Goal: Task Accomplishment & Management: Complete application form

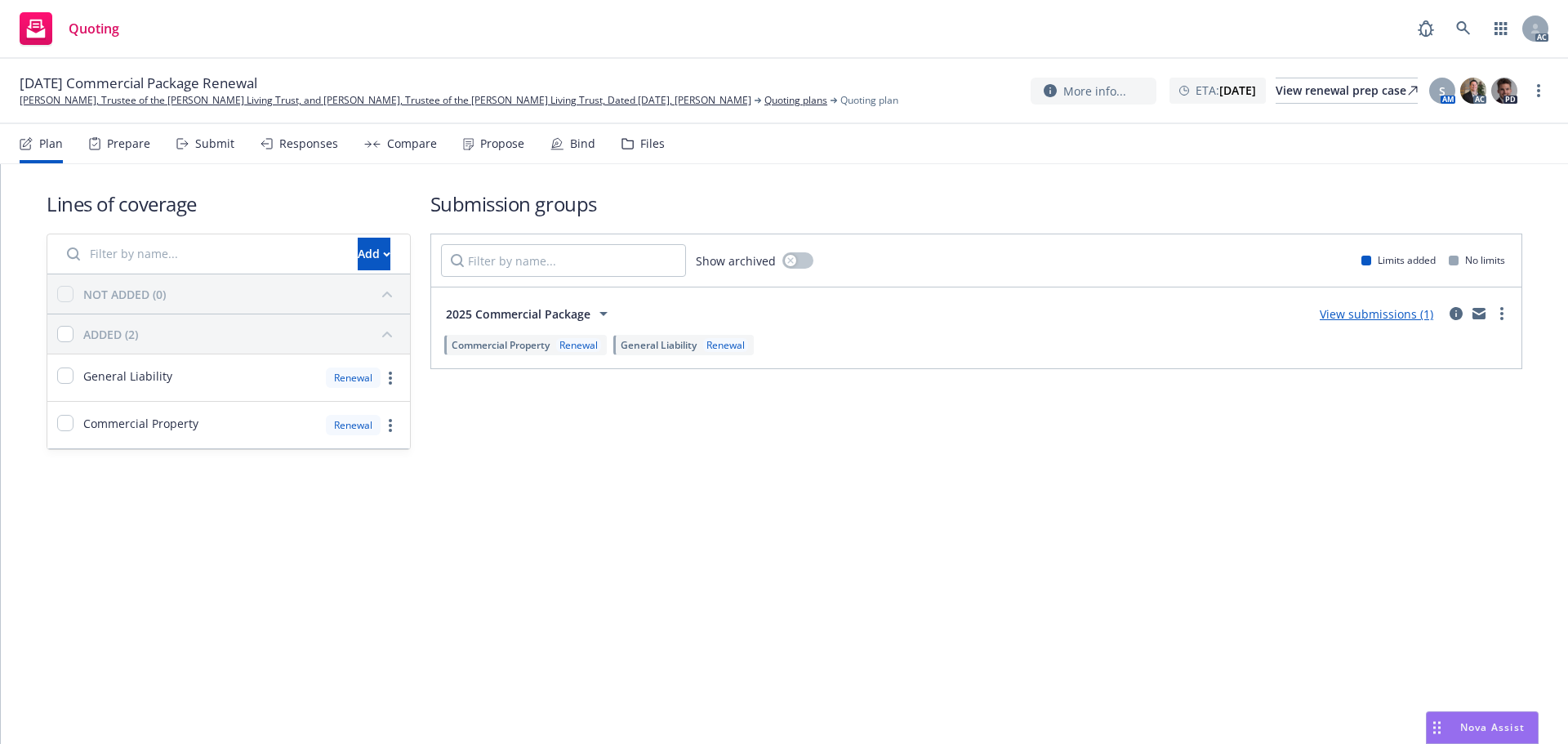
click at [231, 156] on div "Submit" at bounding box center [206, 144] width 58 height 39
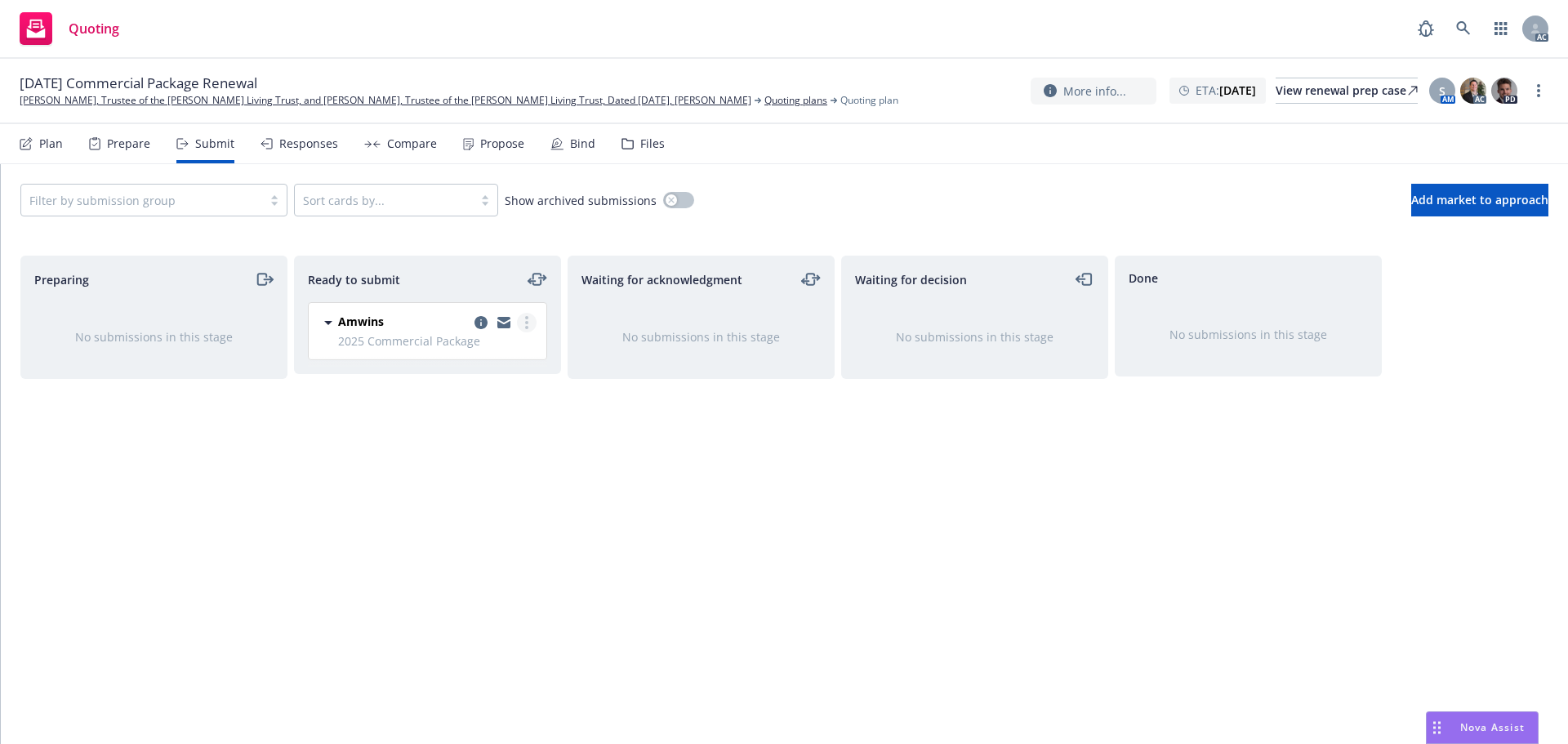
click at [526, 324] on icon "more" at bounding box center [527, 322] width 3 height 13
click at [476, 386] on span "Log acknowledgement" at bounding box center [453, 388] width 161 height 16
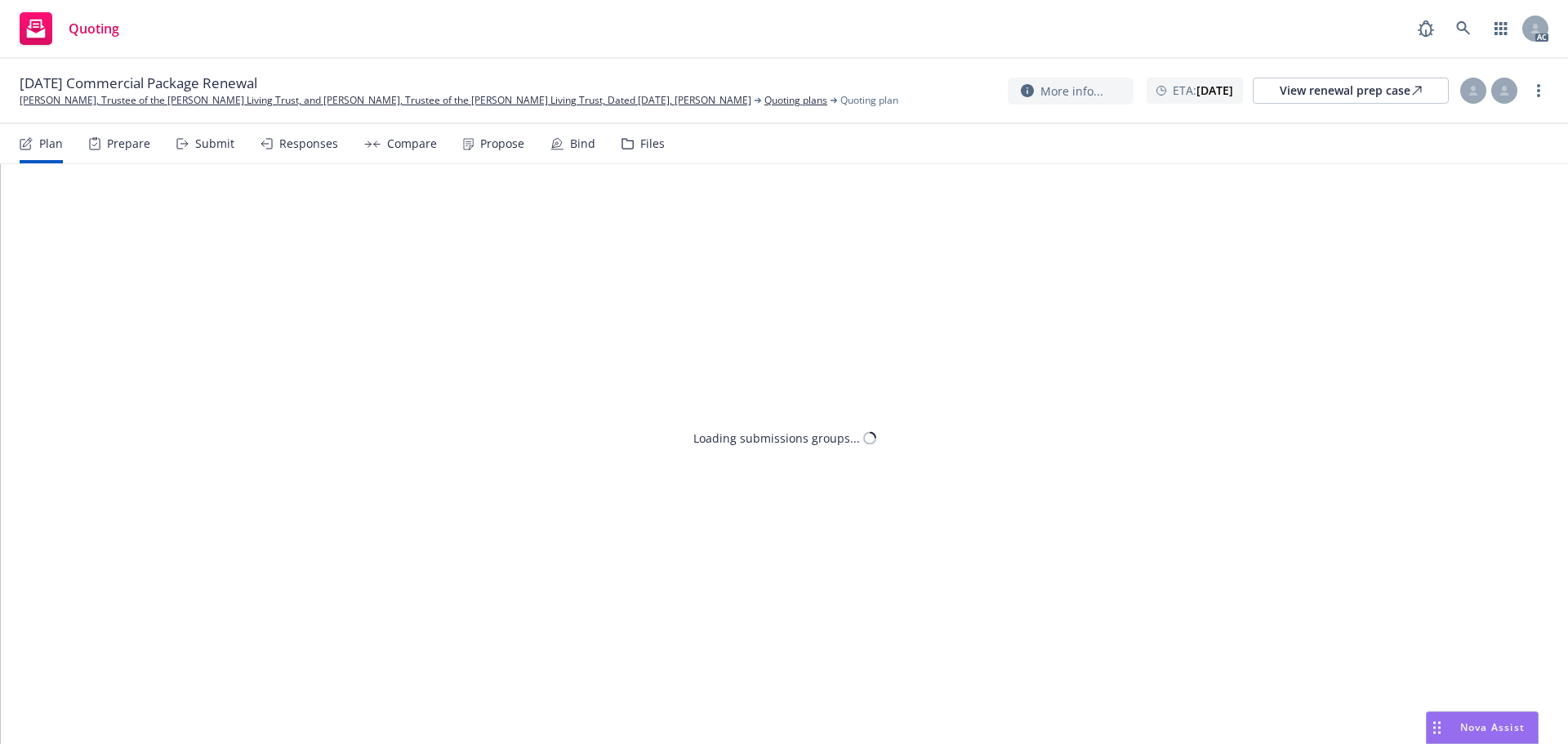
click at [214, 147] on div "Submit" at bounding box center [214, 143] width 39 height 13
